Goal: Information Seeking & Learning: Stay updated

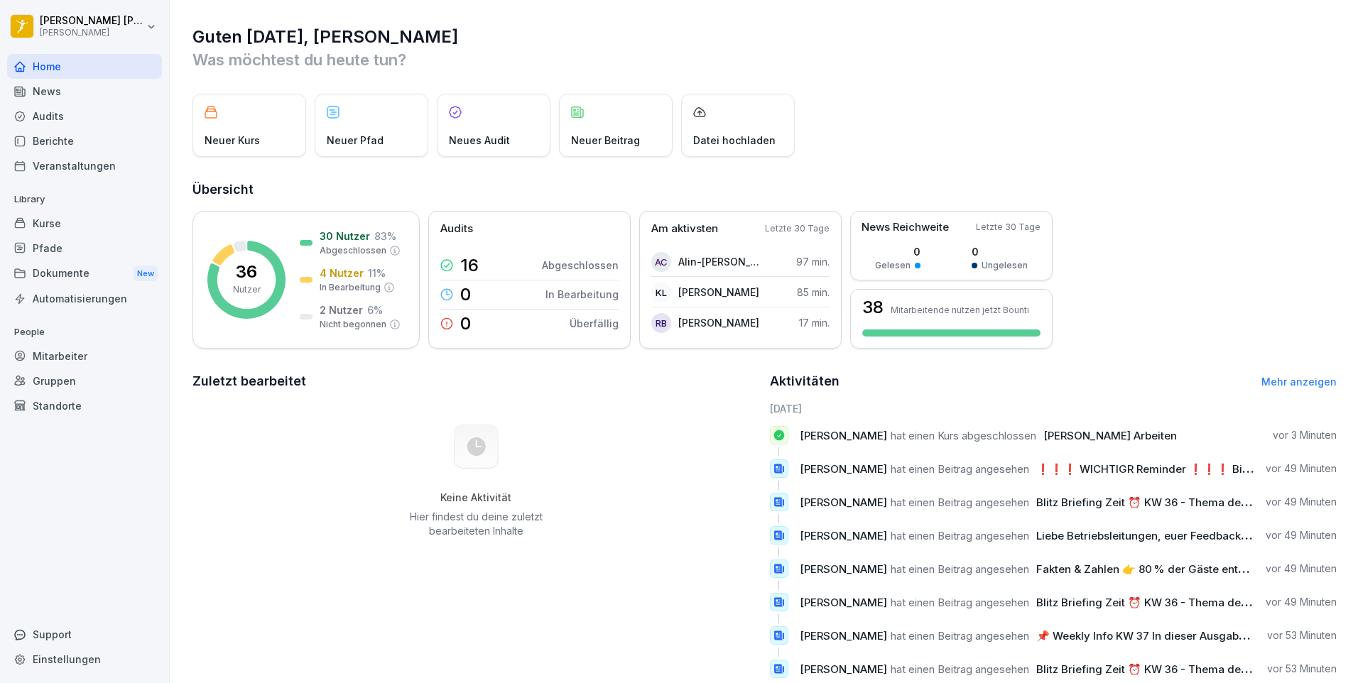
click at [72, 93] on div "News" at bounding box center [84, 91] width 155 height 25
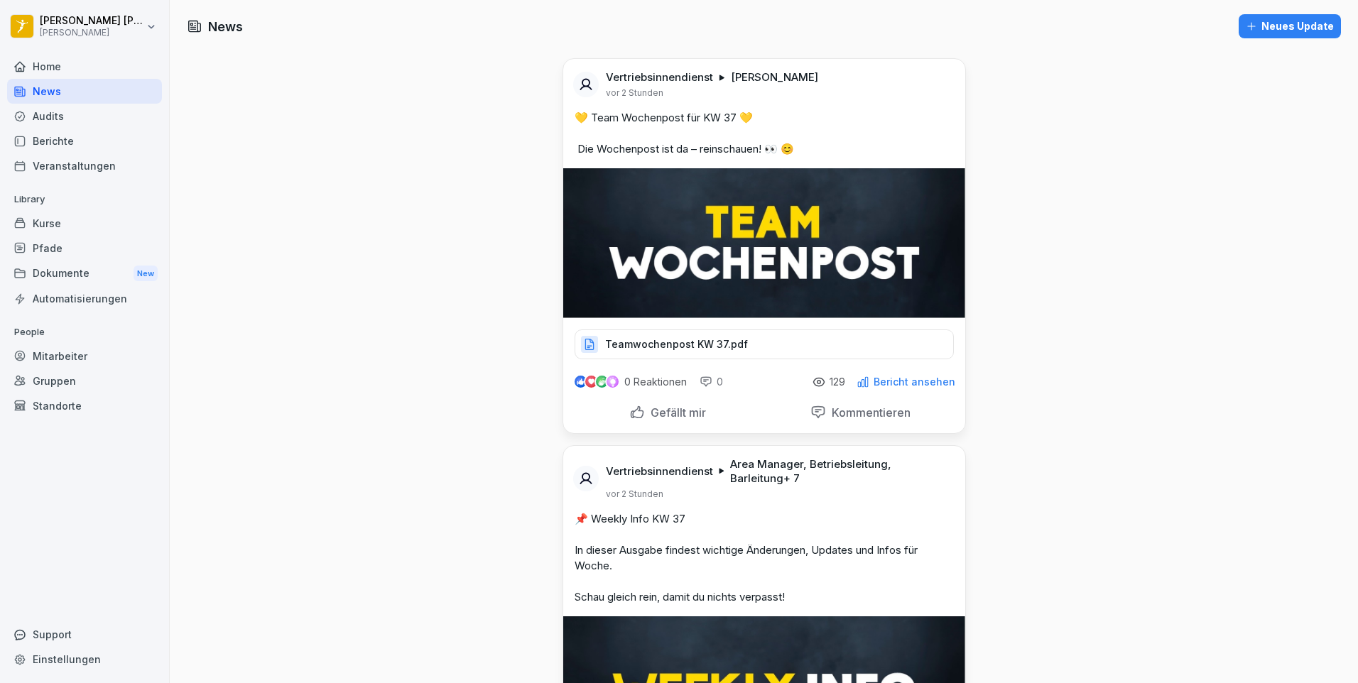
click at [37, 59] on div "Home" at bounding box center [84, 66] width 155 height 25
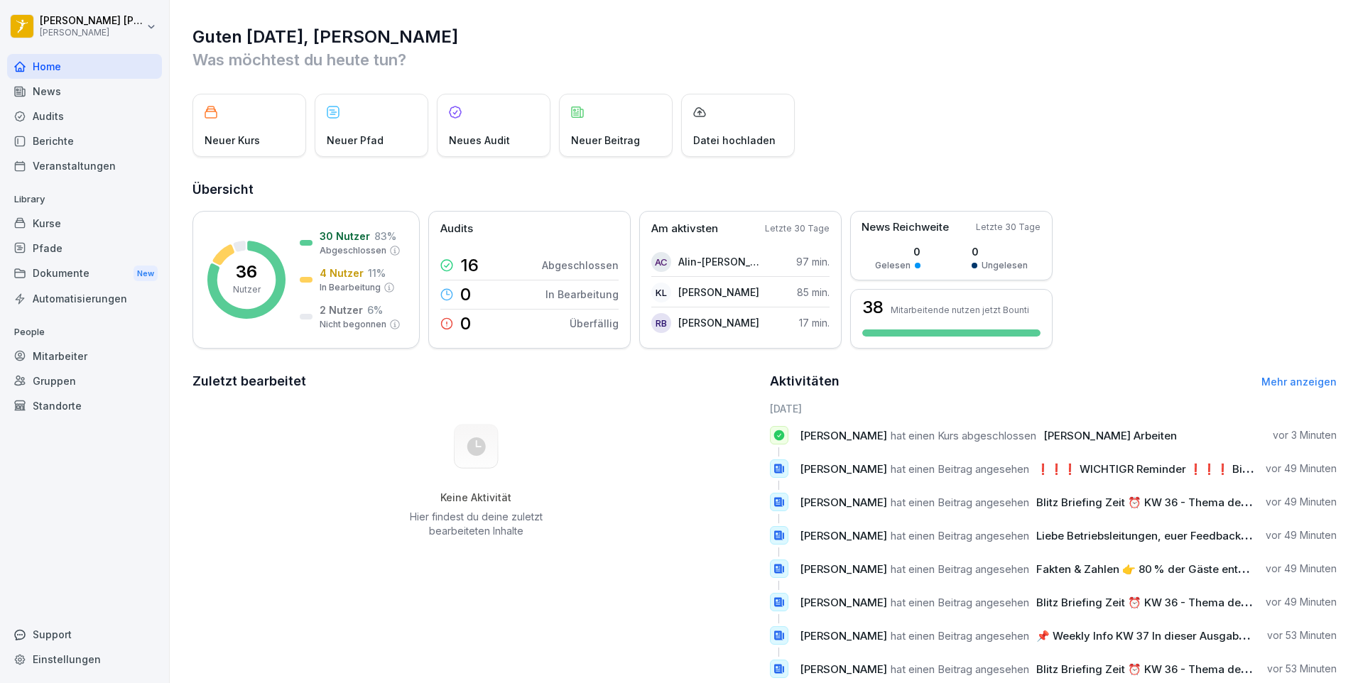
click at [57, 97] on div "News" at bounding box center [84, 91] width 155 height 25
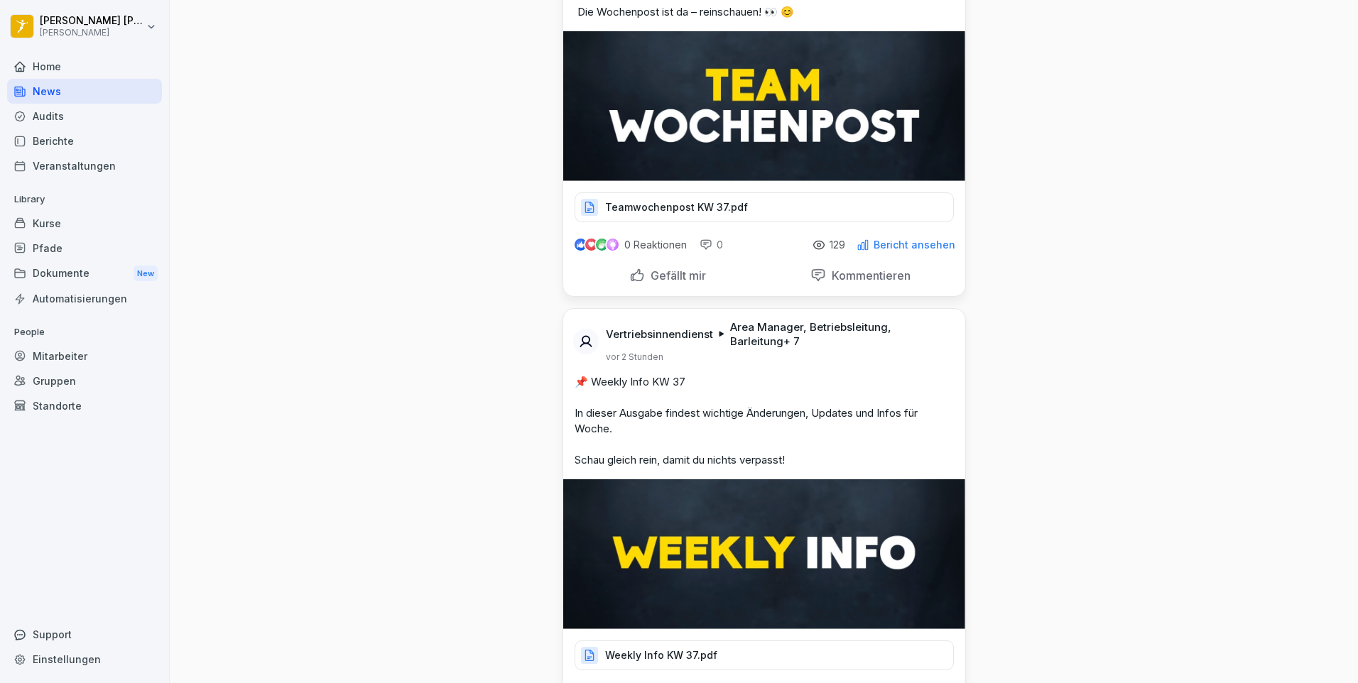
scroll to position [355, 0]
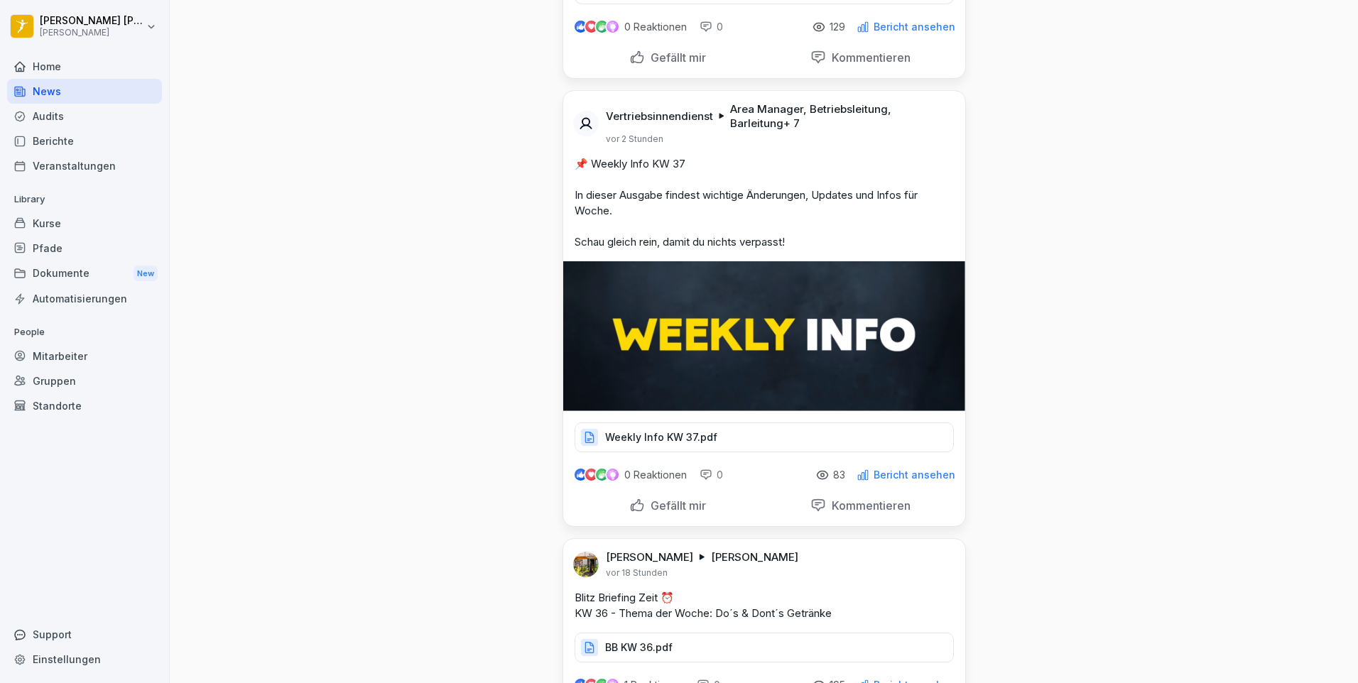
click at [692, 440] on p "Weekly Info KW 37.pdf" at bounding box center [661, 437] width 112 height 14
click at [673, 425] on div "Weekly Info KW 37.pdf" at bounding box center [764, 438] width 379 height 30
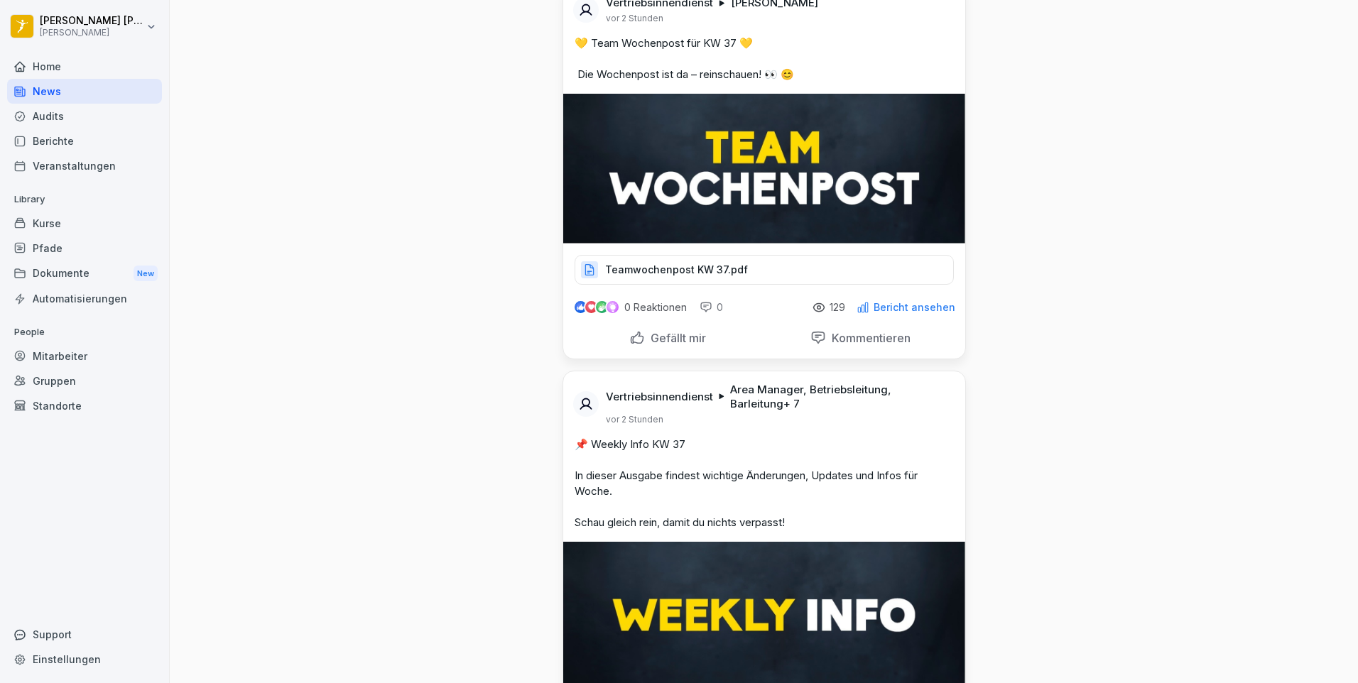
scroll to position [0, 0]
